Goal: Transaction & Acquisition: Obtain resource

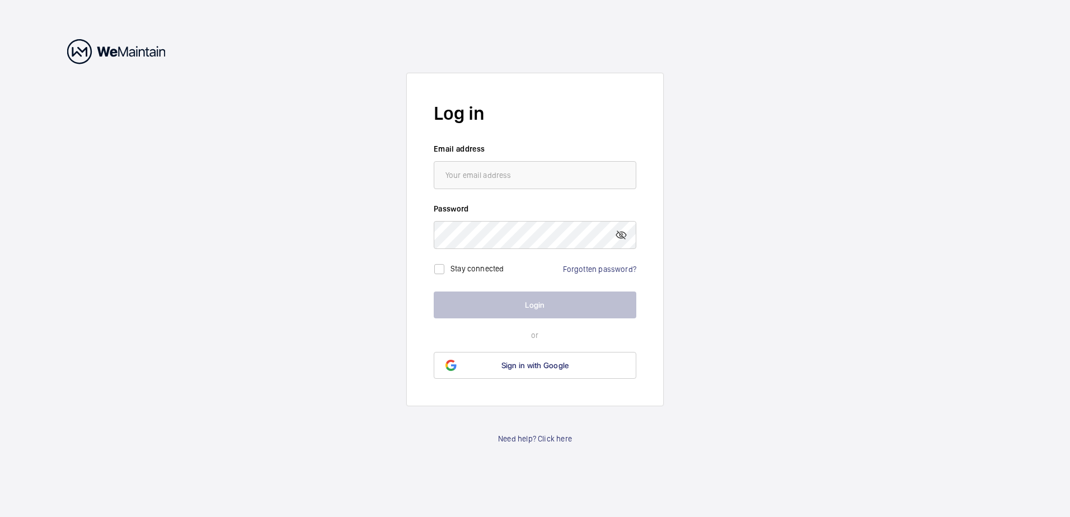
click at [467, 147] on label "Email address" at bounding box center [535, 148] width 203 height 11
click at [469, 174] on input "email" at bounding box center [535, 175] width 203 height 28
click at [471, 174] on input "email" at bounding box center [535, 175] width 203 height 28
type input "[EMAIL_ADDRESS][DOMAIN_NAME]"
click at [445, 269] on input "checkbox" at bounding box center [439, 269] width 22 height 22
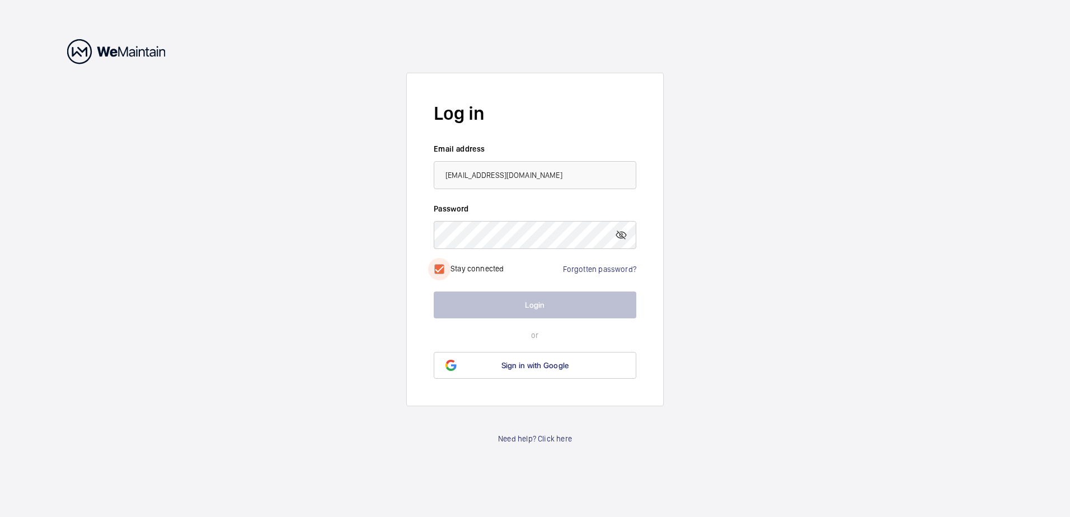
checkbox input "true"
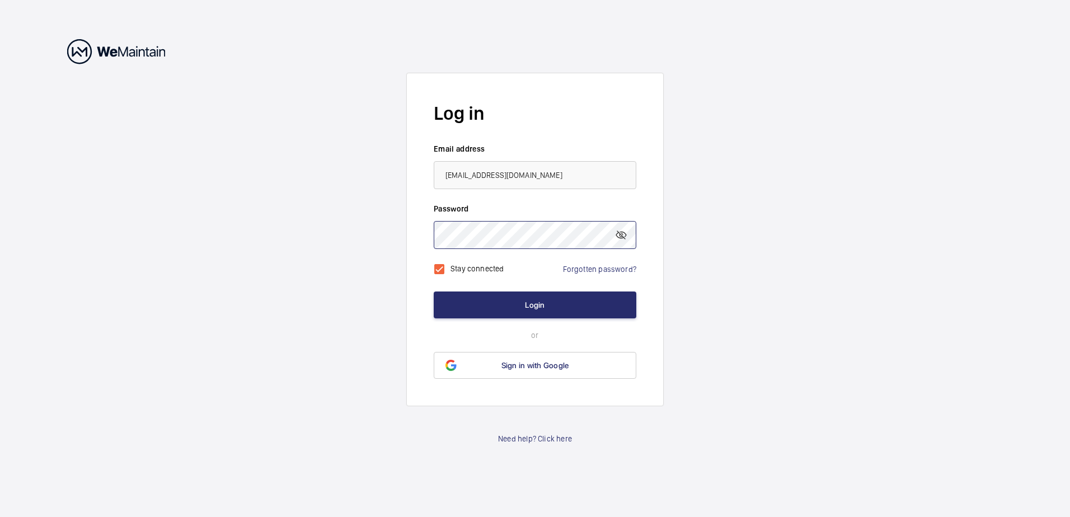
click at [434, 292] on button "Login" at bounding box center [535, 305] width 203 height 27
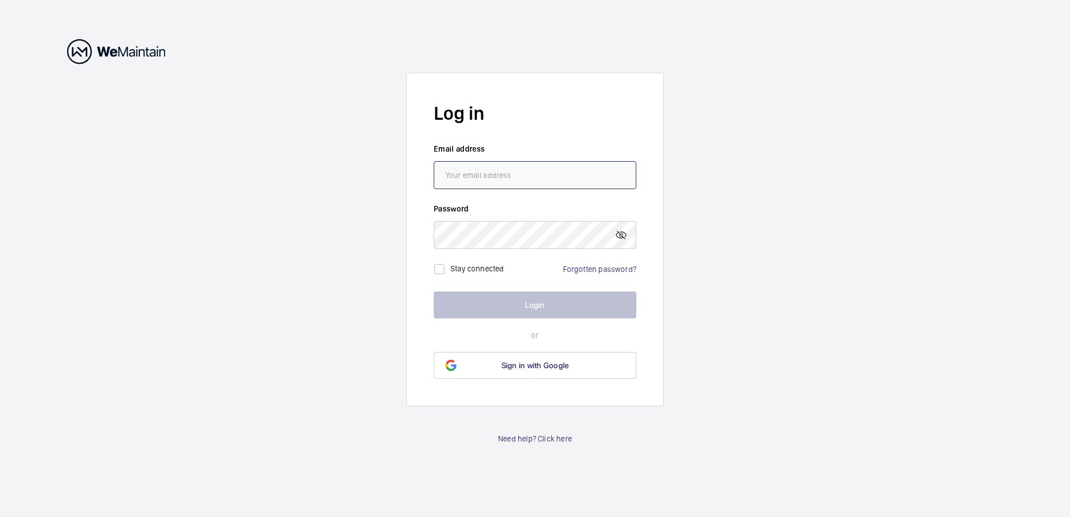
click at [483, 172] on input "email" at bounding box center [535, 175] width 203 height 28
type input "[EMAIL_ADDRESS][DOMAIN_NAME]"
click at [591, 265] on link "Forgotten password?" at bounding box center [599, 269] width 73 height 9
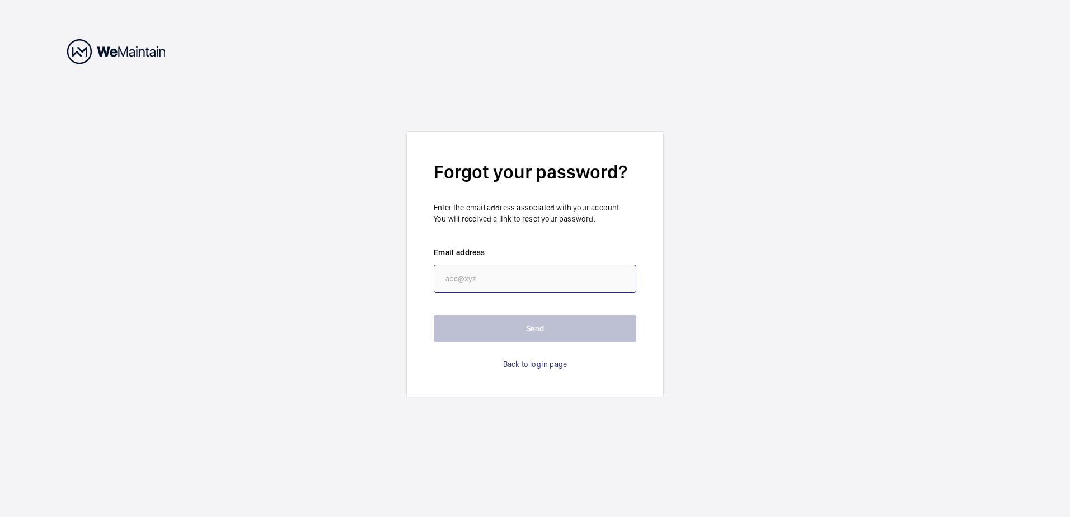
click at [508, 274] on input "email" at bounding box center [535, 279] width 203 height 28
type input "[EMAIL_ADDRESS][DOMAIN_NAME]"
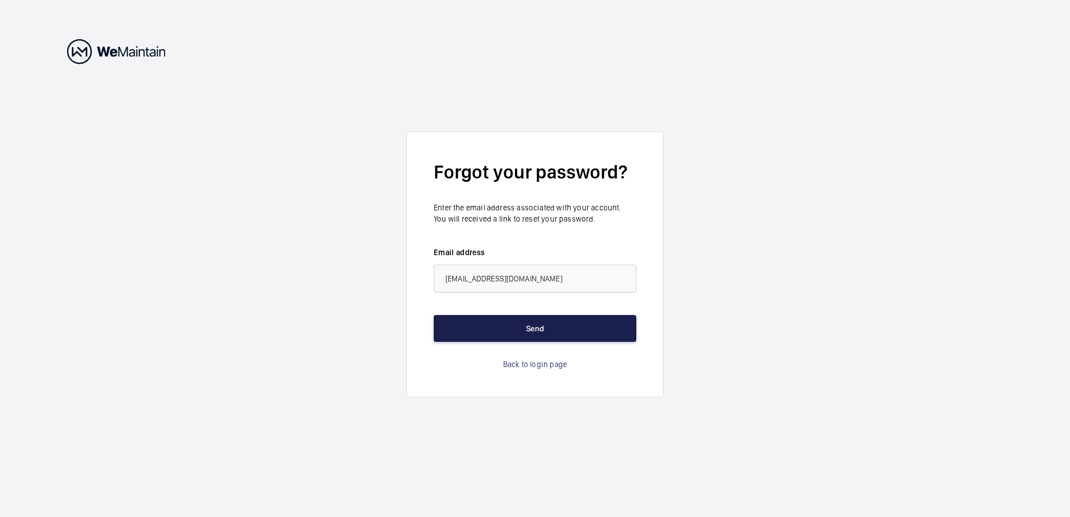
click at [506, 339] on button "Send" at bounding box center [535, 328] width 203 height 27
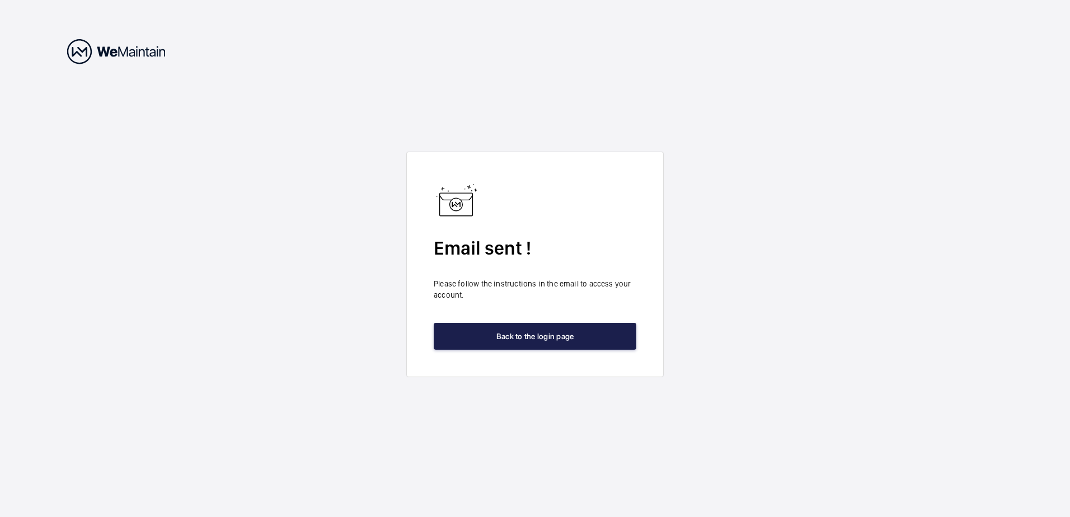
click at [506, 340] on button "Back to the login page" at bounding box center [535, 336] width 203 height 27
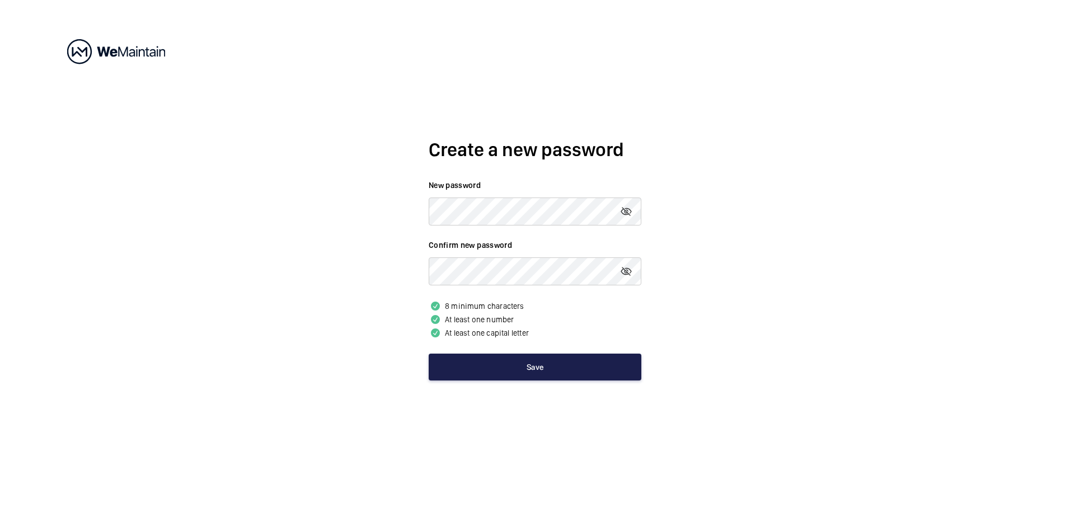
click at [504, 380] on button "Save" at bounding box center [535, 367] width 213 height 27
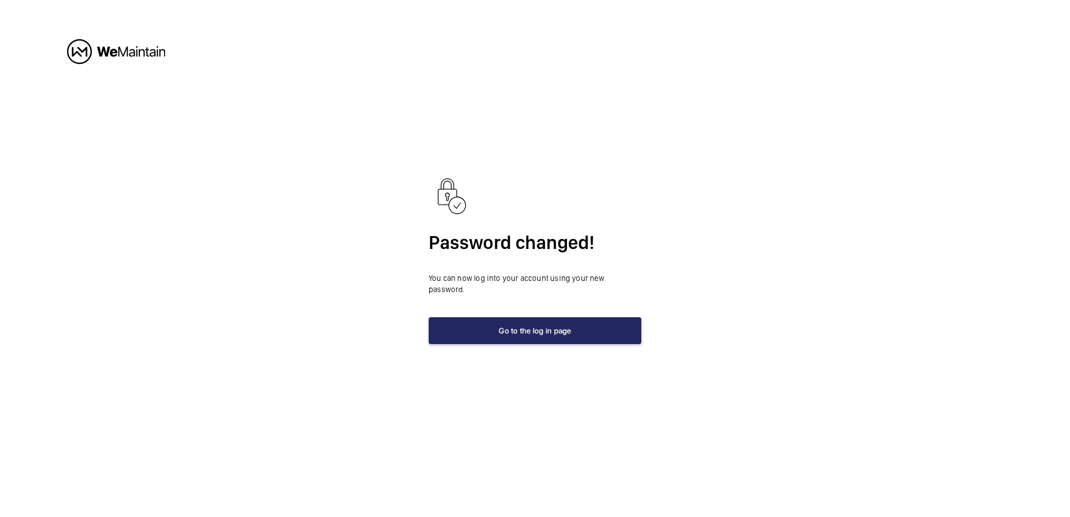
click at [569, 307] on div "Password changed! You can now log into your account using your new password. Go…" at bounding box center [535, 259] width 213 height 171
click at [567, 324] on button "Go to the log in page" at bounding box center [535, 330] width 213 height 27
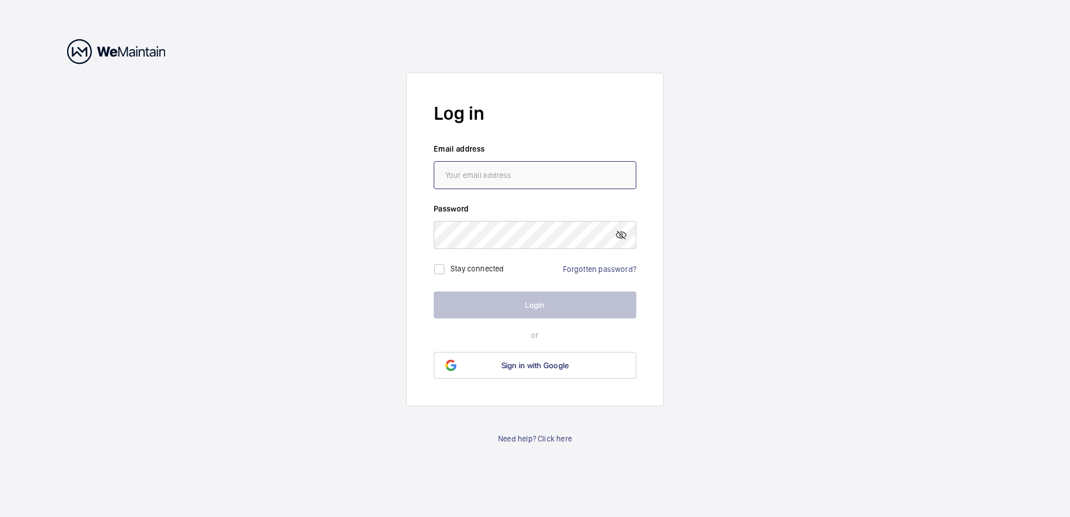
click at [472, 172] on input "email" at bounding box center [535, 175] width 203 height 28
type input "[EMAIL_ADDRESS][DOMAIN_NAME]"
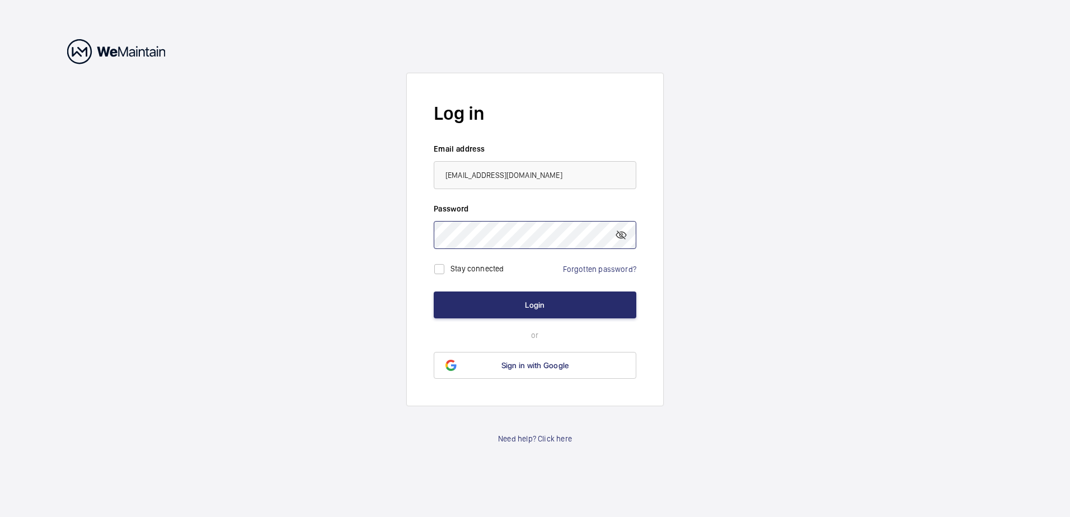
click at [434, 292] on button "Login" at bounding box center [535, 305] width 203 height 27
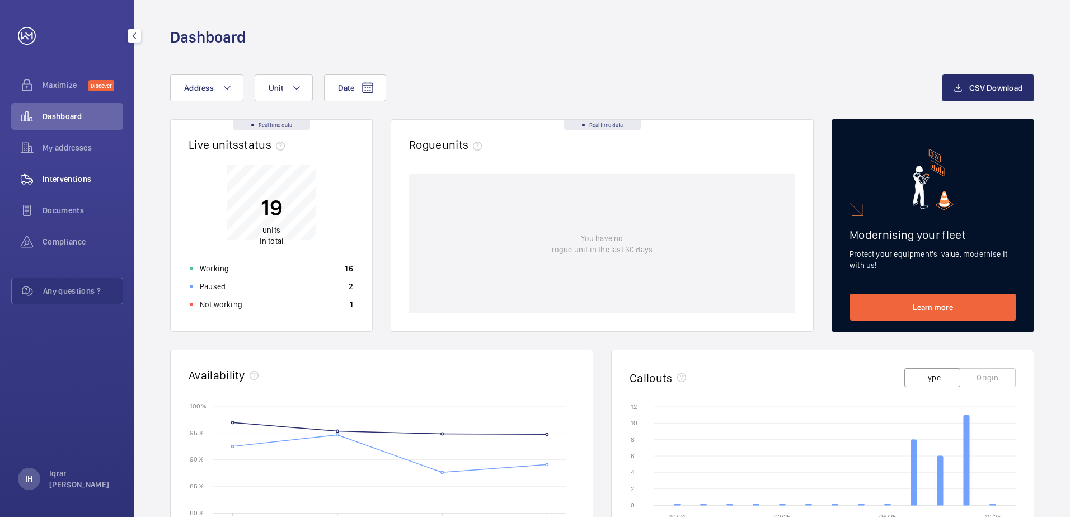
click at [71, 190] on div "Interventions" at bounding box center [67, 179] width 112 height 27
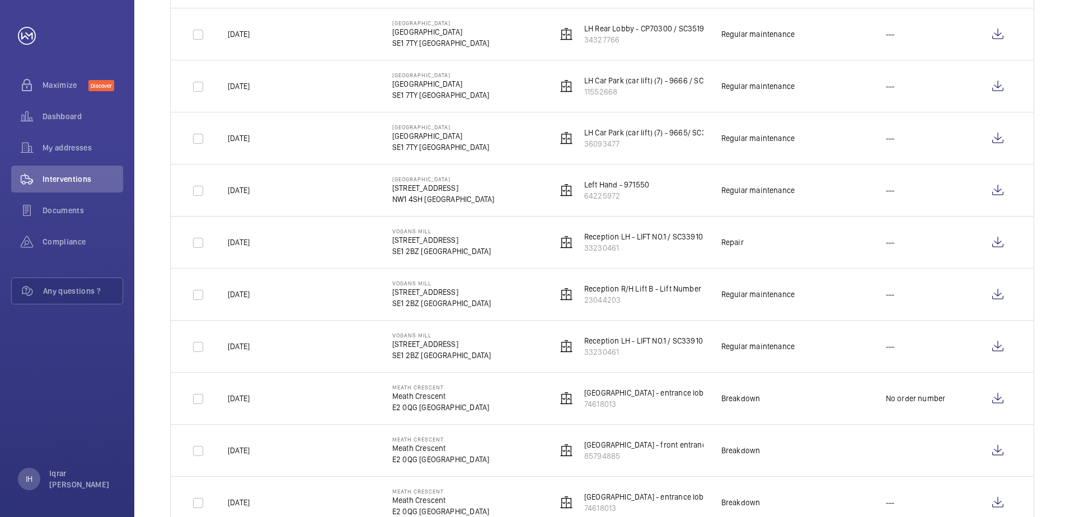
scroll to position [280, 0]
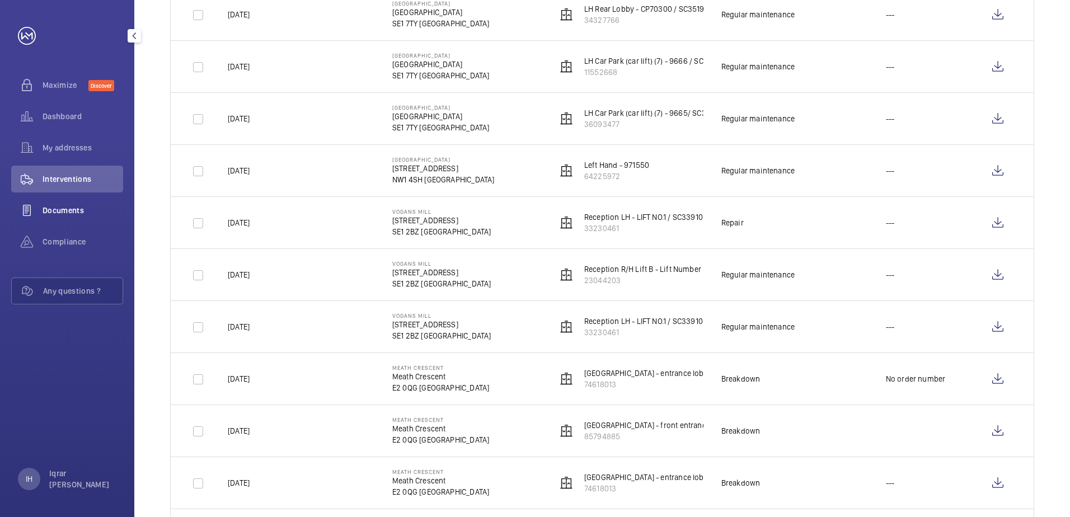
click at [41, 215] on wm-front-icon-button at bounding box center [26, 210] width 31 height 27
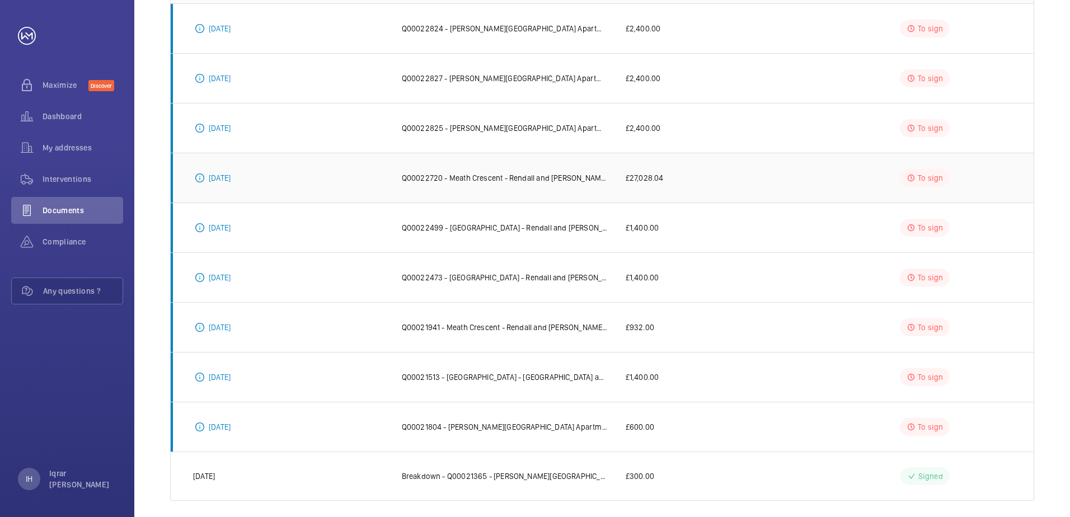
scroll to position [223, 0]
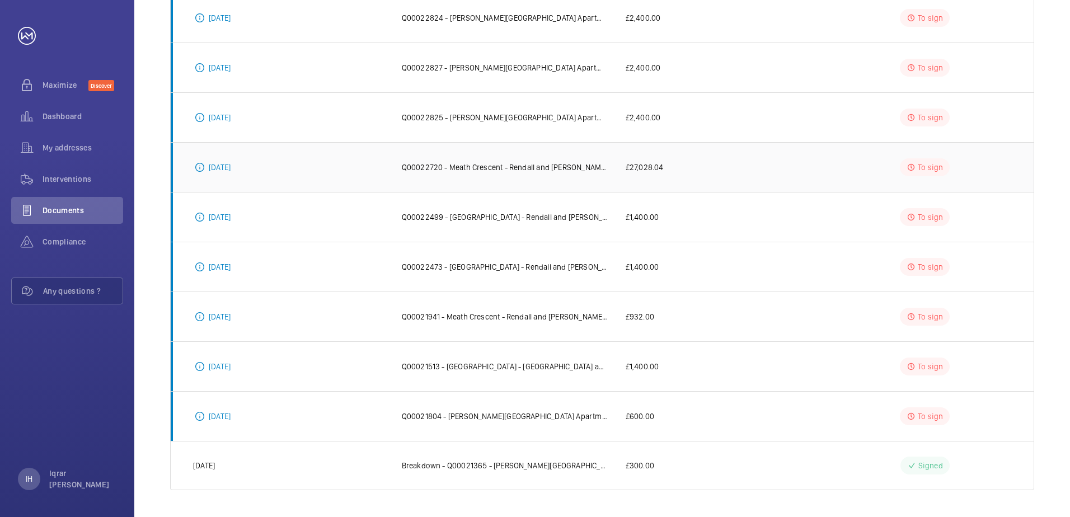
click at [443, 163] on p "Q00022720 - Meath Crescent - Rendall and Rittner National Lift Contract" at bounding box center [505, 167] width 206 height 11
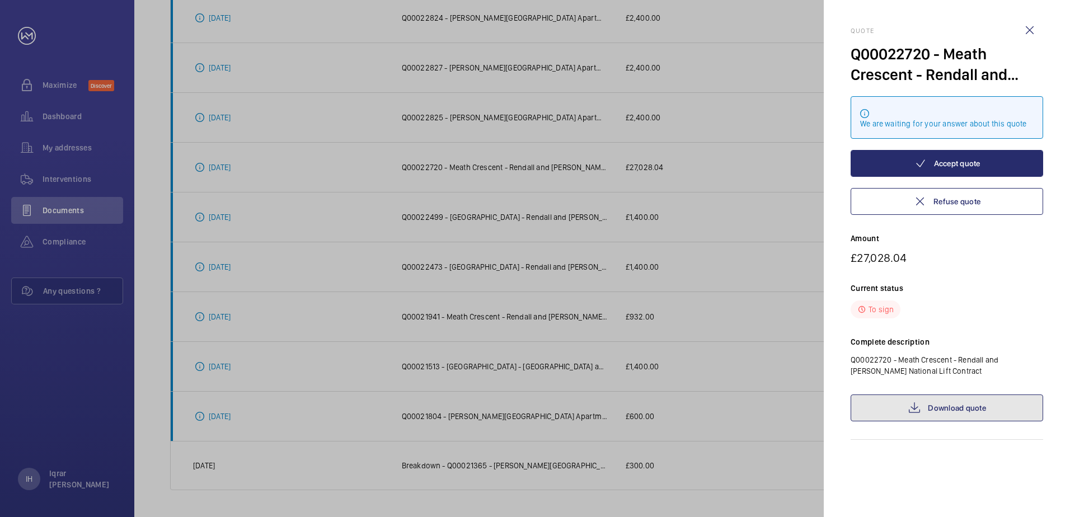
click at [943, 397] on link "Download quote" at bounding box center [947, 408] width 193 height 27
click at [1023, 30] on wm-front-icon-button at bounding box center [1030, 30] width 27 height 27
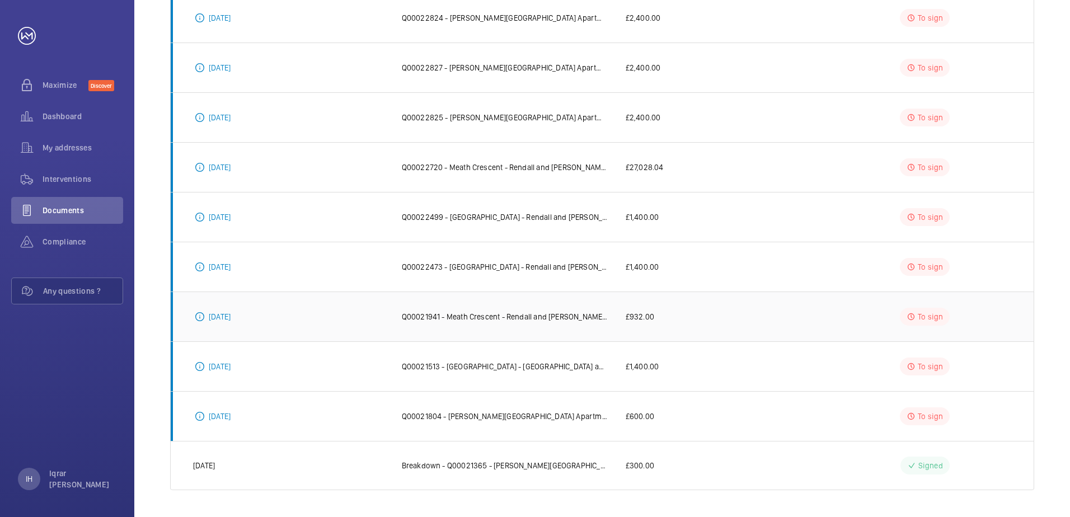
click at [515, 324] on td "Q00021941 - Meath Crescent - Rendall and Rittner National Lift Contract" at bounding box center [496, 317] width 224 height 50
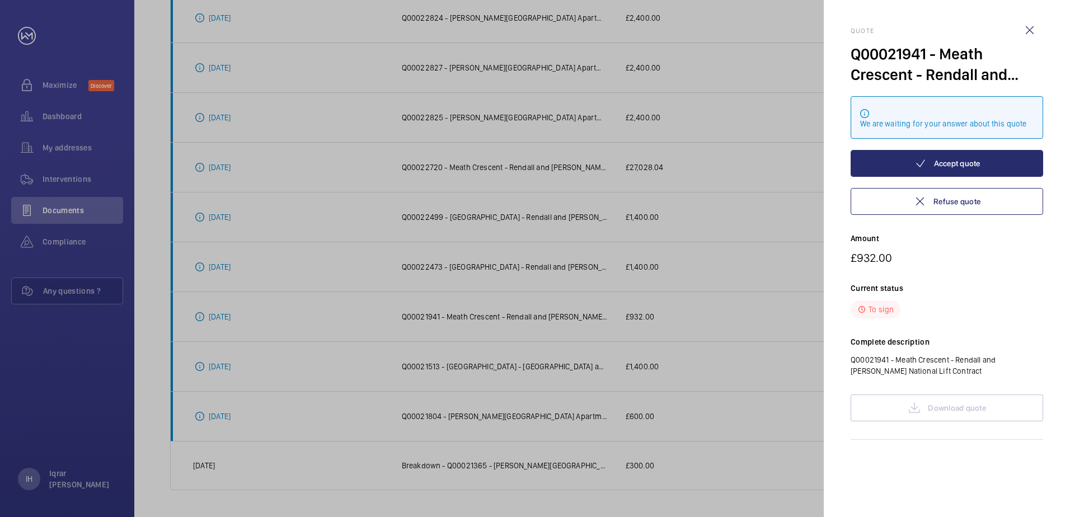
click at [944, 400] on div "Download quote" at bounding box center [947, 408] width 193 height 27
click at [750, 264] on div at bounding box center [535, 258] width 1070 height 517
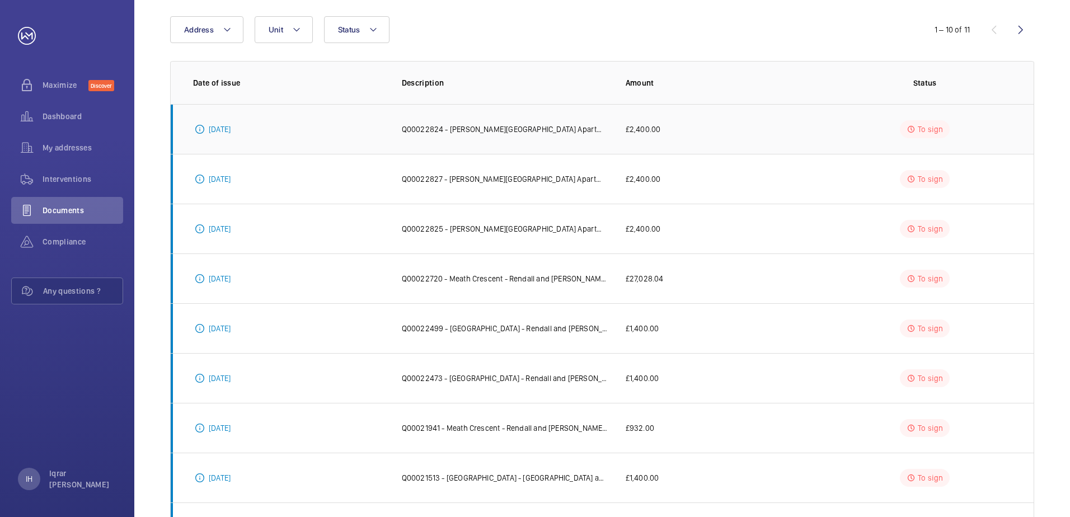
scroll to position [168, 0]
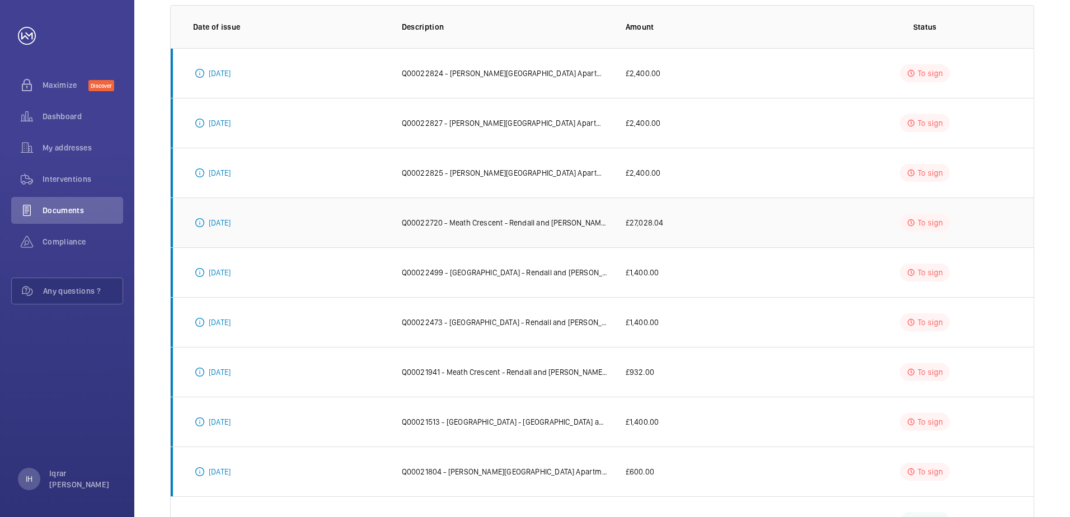
click at [919, 209] on td "To sign" at bounding box center [927, 223] width 213 height 50
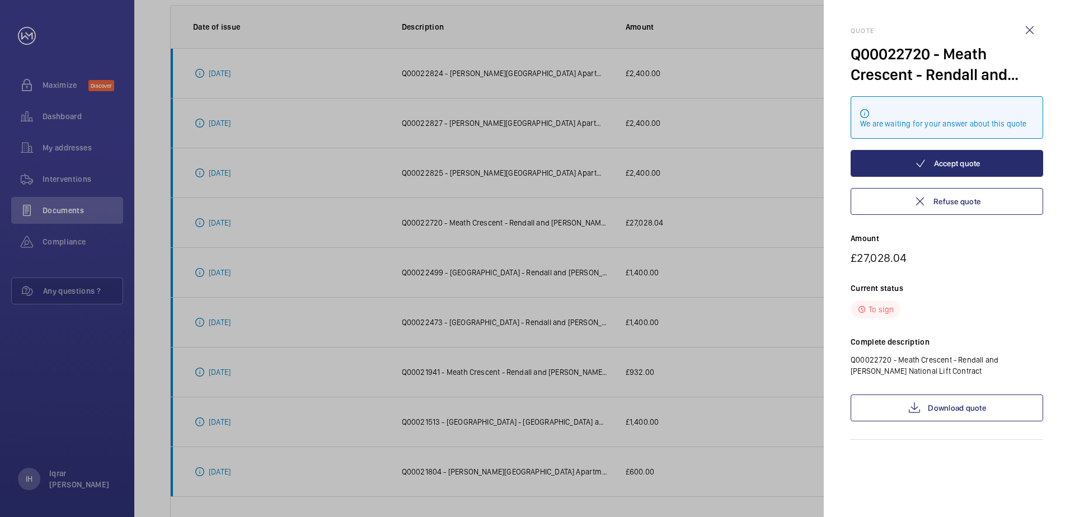
click at [930, 390] on div "Quote Q00022720 - Meath Crescent - Rendall and Rittner National Lift Contract W…" at bounding box center [947, 233] width 193 height 413
click at [930, 401] on link "Download quote" at bounding box center [947, 408] width 193 height 27
